Goal: Information Seeking & Learning: Find specific fact

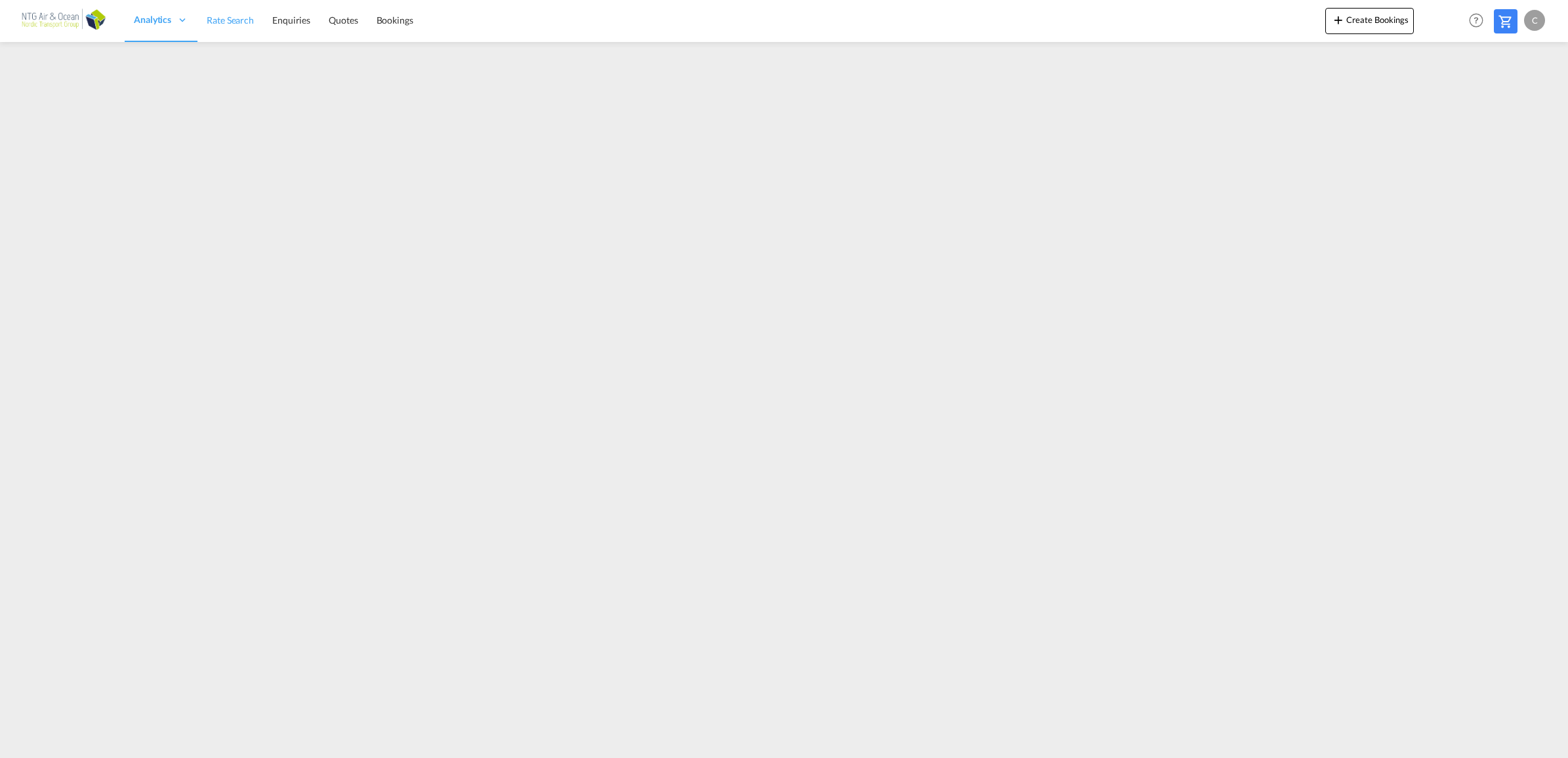
drag, startPoint x: 213, startPoint y: 14, endPoint x: 224, endPoint y: 14, distance: 11.0
click at [213, 15] on span "Rate Search" at bounding box center [230, 20] width 47 height 11
